Goal: Task Accomplishment & Management: Manage account settings

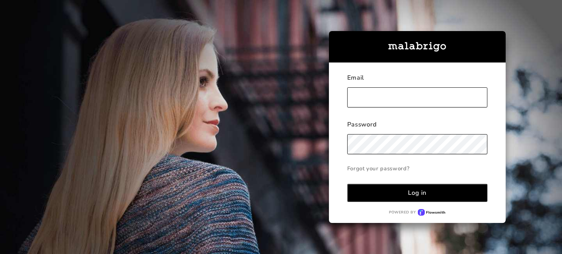
click at [363, 96] on input "text" at bounding box center [417, 97] width 140 height 20
type input "[EMAIL_ADDRESS][DOMAIN_NAME]"
click at [402, 196] on button "Log in" at bounding box center [417, 193] width 140 height 18
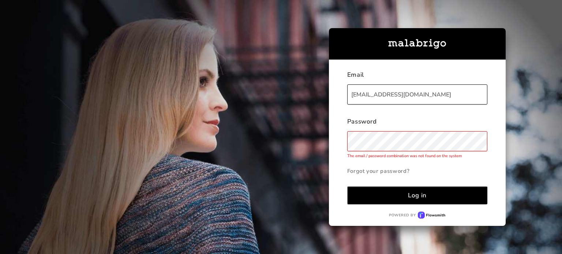
click at [296, 168] on div "Email [EMAIL_ADDRESS][DOMAIN_NAME] Password The email / password combination wa…" at bounding box center [253, 127] width 506 height 254
click at [365, 192] on button "Log in" at bounding box center [417, 196] width 140 height 18
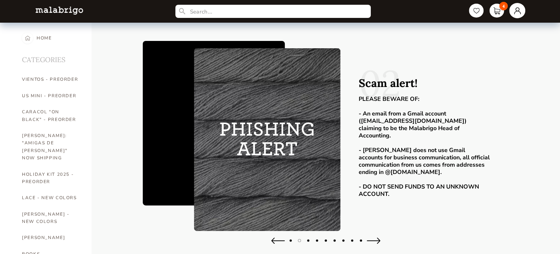
click at [511, 10] on link at bounding box center [517, 10] width 16 height 15
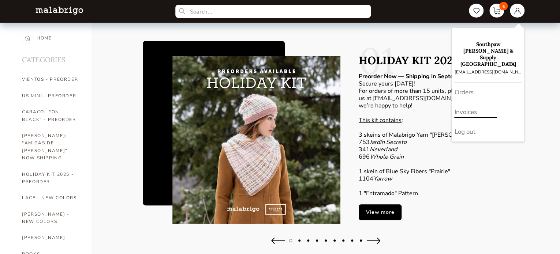
click at [467, 102] on div "Invoices" at bounding box center [487, 112] width 66 height 20
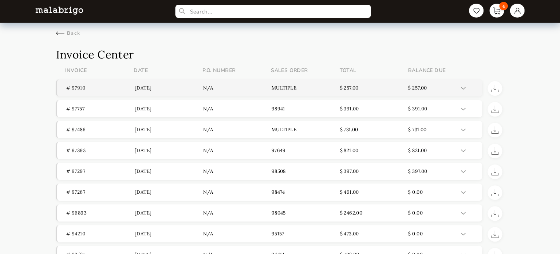
click at [463, 85] on div at bounding box center [469, 88] width 16 height 6
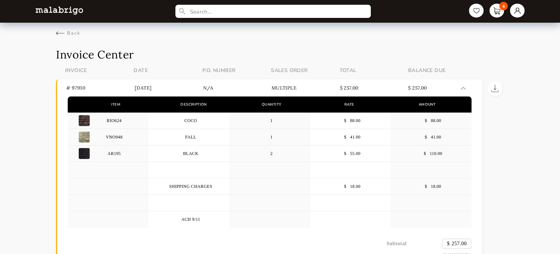
click at [474, 65] on header "Invoice Date P.O. number Sales Order Total Balance due" at bounding box center [269, 70] width 426 height 18
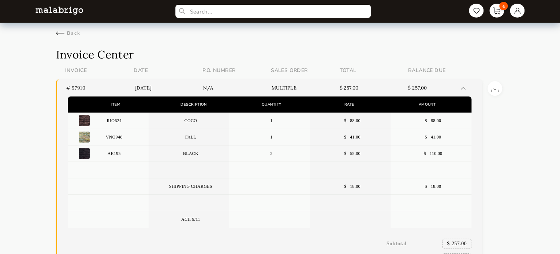
click at [462, 88] on img at bounding box center [463, 88] width 5 height 3
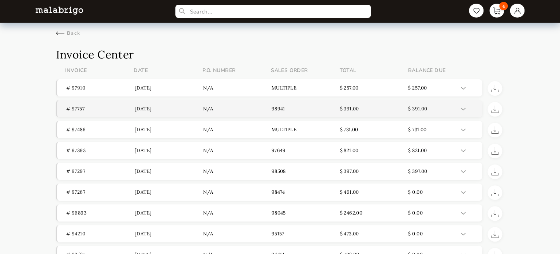
click at [462, 108] on img at bounding box center [463, 109] width 5 height 3
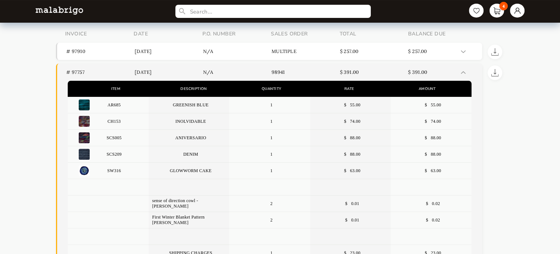
scroll to position [73, 0]
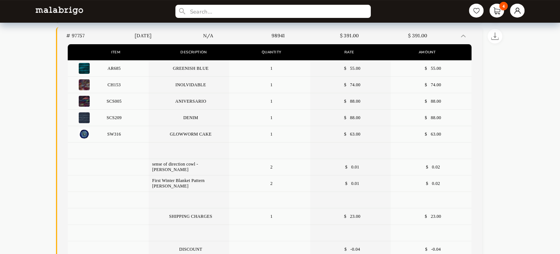
click at [477, 109] on div "Item Description Quantity Rate Amount AR685 GREENISH BLUE 1 $ 55.00 $ 55.00 CH1…" at bounding box center [269, 217] width 425 height 346
click at [462, 35] on img at bounding box center [463, 36] width 5 height 3
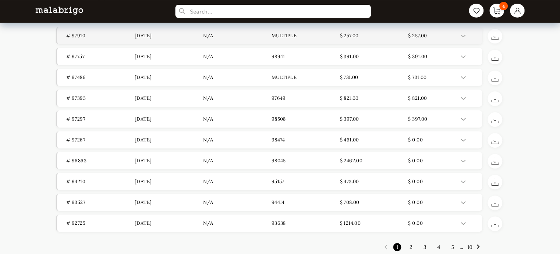
scroll to position [48, 0]
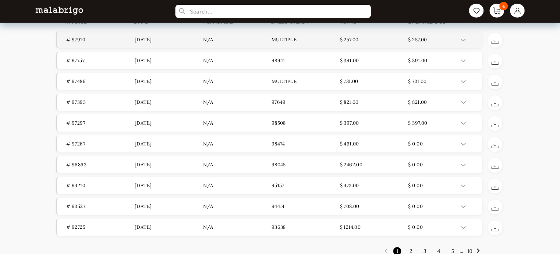
click at [459, 42] on header "# 97910 [DATE] n/a Multiple $ 257.00 $ 257.00" at bounding box center [269, 39] width 425 height 17
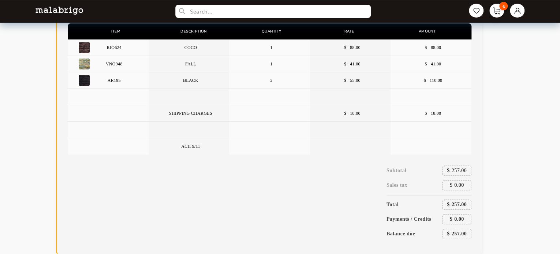
click at [479, 46] on div "Item Description Quantity Rate Amount RIO624 COCO 1 $ 88.00 $ 88.00 VNO948 FALL…" at bounding box center [269, 138] width 425 height 231
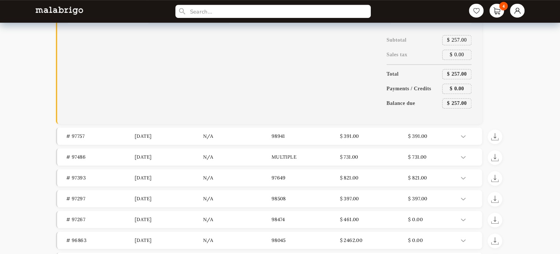
scroll to position [183, 0]
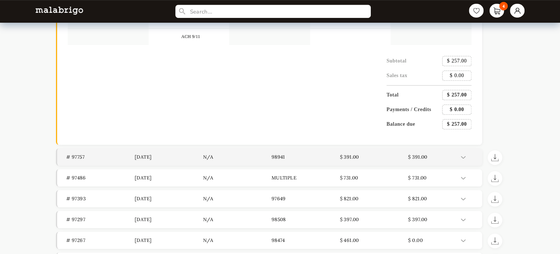
click at [461, 156] on img at bounding box center [463, 157] width 5 height 3
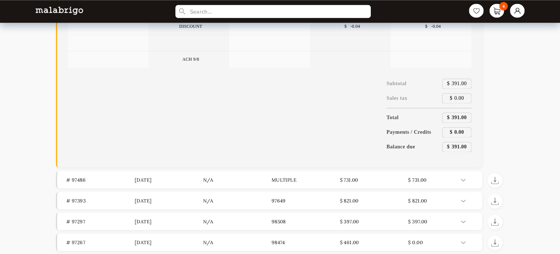
scroll to position [549, 0]
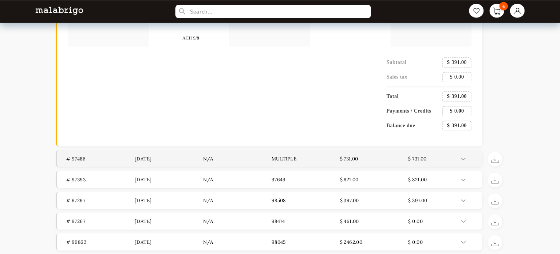
click at [462, 157] on div at bounding box center [469, 158] width 16 height 6
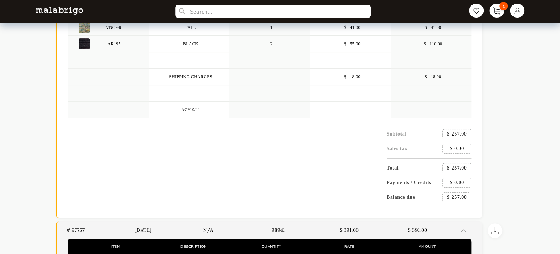
scroll to position [37, 0]
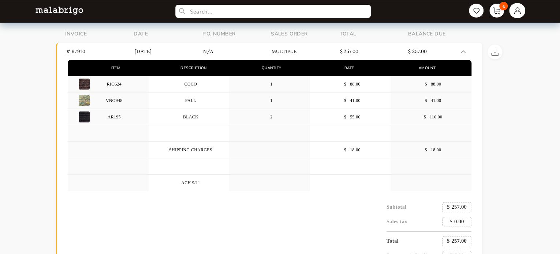
click at [514, 10] on link at bounding box center [517, 10] width 16 height 15
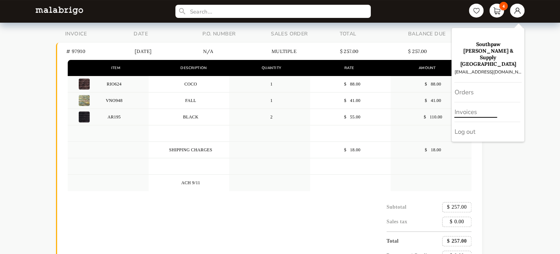
click at [469, 102] on div "Invoices" at bounding box center [487, 112] width 66 height 20
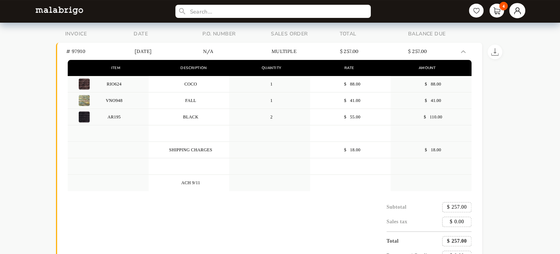
click at [514, 12] on link at bounding box center [517, 10] width 16 height 15
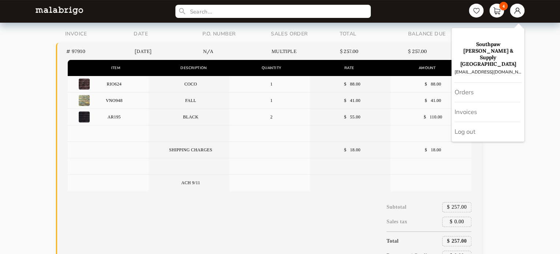
click at [462, 102] on div "Invoices" at bounding box center [487, 112] width 66 height 20
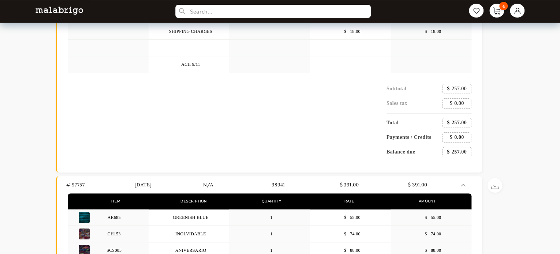
scroll to position [146, 0]
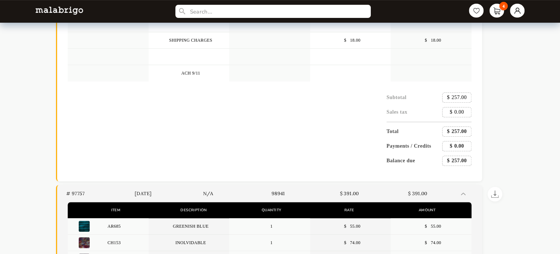
click at [460, 194] on p "$ 391.00" at bounding box center [442, 194] width 68 height 6
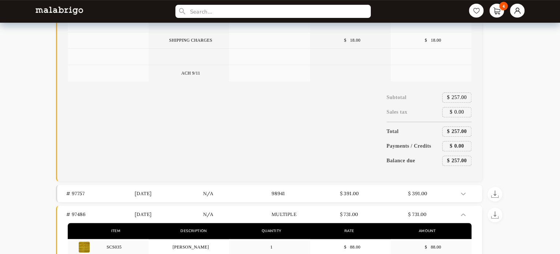
scroll to position [0, 0]
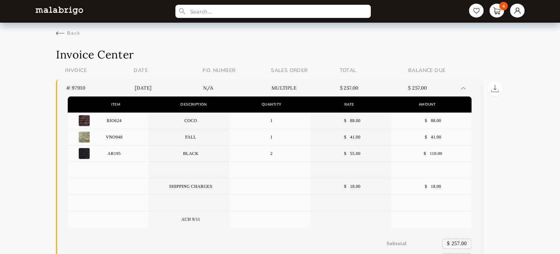
click at [462, 87] on img at bounding box center [463, 88] width 5 height 3
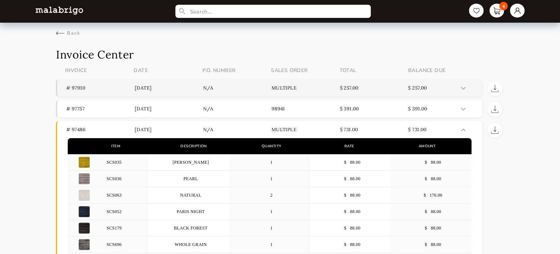
click at [463, 90] on header "# 97910 [DATE] n/a Multiple $ 257.00 $ 257.00" at bounding box center [269, 87] width 425 height 17
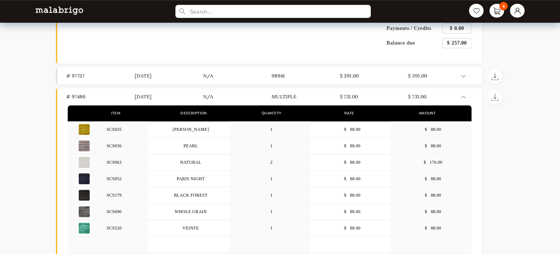
scroll to position [219, 0]
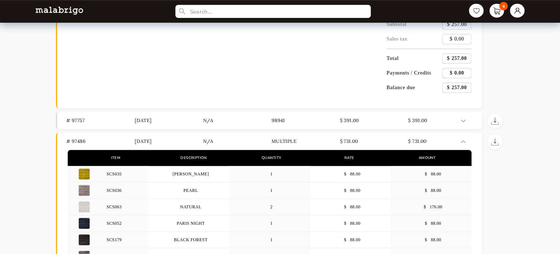
click at [492, 123] on img at bounding box center [494, 120] width 7 height 7
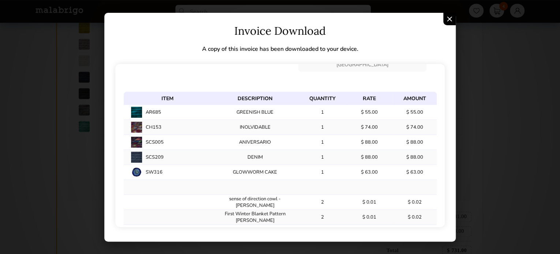
scroll to position [110, 0]
